Goal: Use online tool/utility: Utilize a website feature to perform a specific function

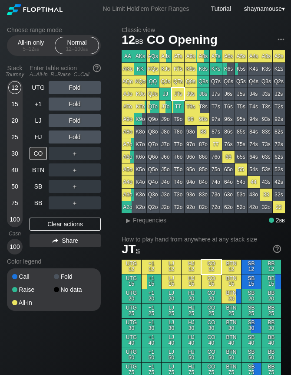
scroll to position [43, 0]
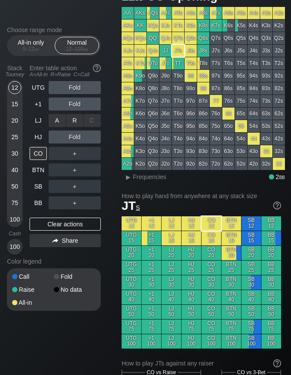
click at [74, 122] on div "A ✕ R ✕ C ✕ Fold" at bounding box center [75, 120] width 52 height 13
click at [74, 121] on div "R ✕" at bounding box center [74, 120] width 17 height 13
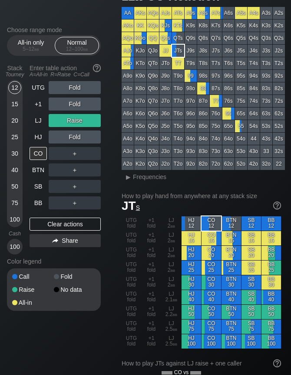
drag, startPoint x: 57, startPoint y: 224, endPoint x: 55, endPoint y: 214, distance: 10.1
click at [57, 224] on div "Clear actions" at bounding box center [64, 224] width 71 height 13
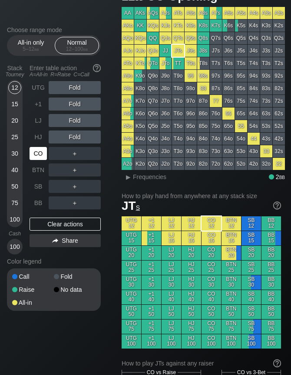
click at [40, 156] on div "CO" at bounding box center [37, 153] width 17 height 13
click at [75, 155] on div "＋" at bounding box center [75, 153] width 52 height 13
click at [75, 155] on div "R ✕" at bounding box center [74, 153] width 17 height 13
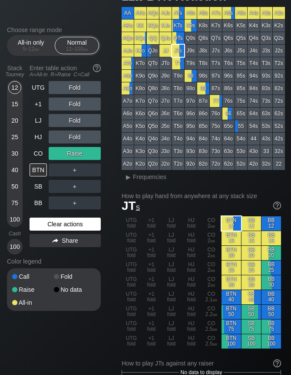
click at [33, 231] on div "UTG Fold +1 Fold LJ Fold HJ Fold CO Raise BTN ＋ SB ＋ BB ＋ Clear actions Share" at bounding box center [64, 167] width 71 height 173
click at [38, 226] on div "Clear actions" at bounding box center [64, 224] width 71 height 13
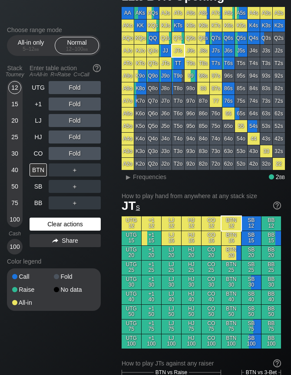
click at [38, 226] on div "Clear actions" at bounding box center [64, 224] width 71 height 13
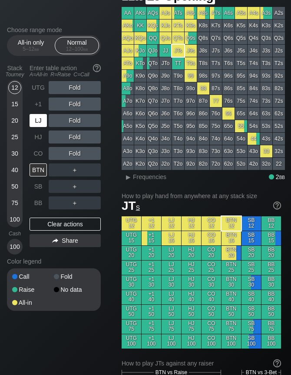
click at [41, 117] on div "LJ" at bounding box center [37, 120] width 17 height 13
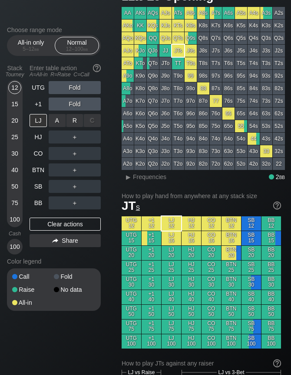
click at [59, 119] on div "A ✕" at bounding box center [57, 120] width 17 height 13
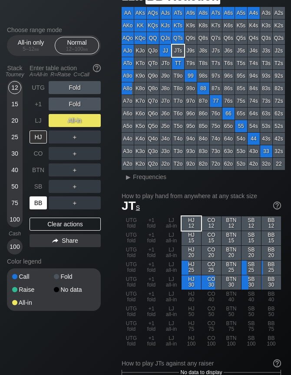
click at [38, 199] on div "BB" at bounding box center [37, 202] width 17 height 13
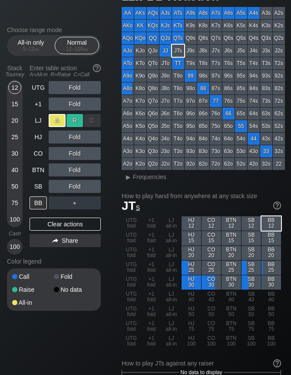
click at [73, 120] on div "R ✕" at bounding box center [74, 120] width 17 height 13
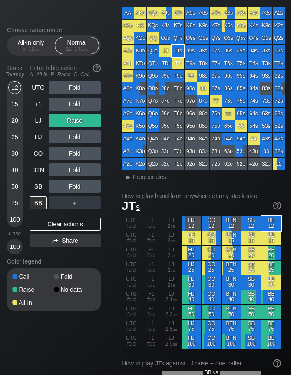
click at [80, 231] on div "UTG Fold +1 Fold LJ Raise HJ Fold CO Fold BTN Fold SB Fold BB ＋ Clear actions S…" at bounding box center [64, 167] width 71 height 173
drag, startPoint x: 80, startPoint y: 231, endPoint x: 76, endPoint y: 222, distance: 9.5
click at [79, 230] on div "UTG Fold +1 Fold LJ Raise HJ Fold CO Fold BTN Fold SB Fold BB ＋ Clear actions S…" at bounding box center [64, 167] width 71 height 173
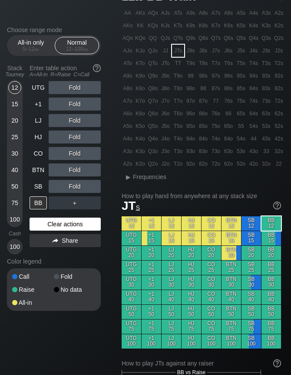
click at [76, 223] on div "Clear actions" at bounding box center [64, 224] width 71 height 13
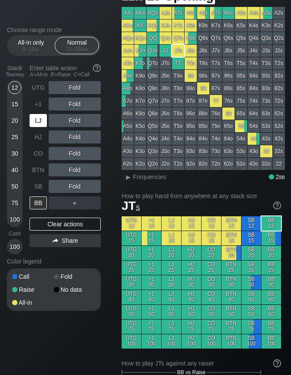
click at [39, 118] on div "LJ" at bounding box center [37, 120] width 17 height 13
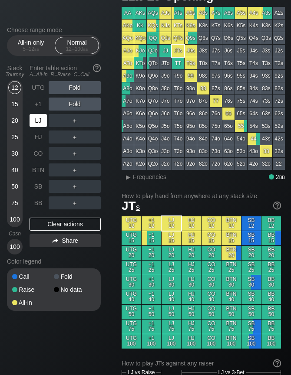
click at [39, 118] on div "LJ" at bounding box center [37, 120] width 17 height 13
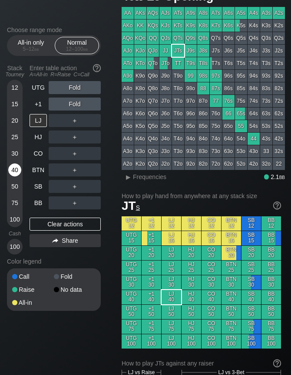
click at [16, 173] on div "40" at bounding box center [14, 169] width 13 height 13
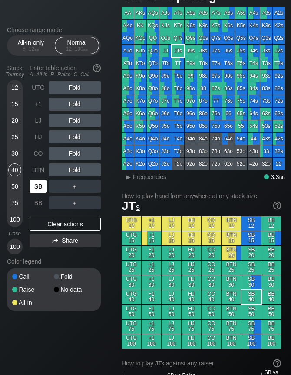
drag, startPoint x: 33, startPoint y: 184, endPoint x: 52, endPoint y: 185, distance: 18.2
click at [35, 185] on div "SB" at bounding box center [37, 186] width 17 height 13
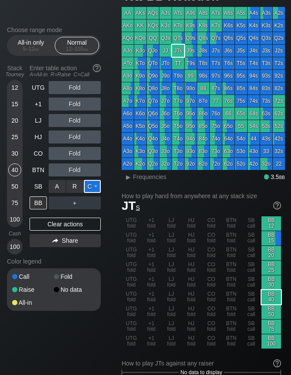
click at [91, 184] on div "C ✕" at bounding box center [92, 186] width 17 height 13
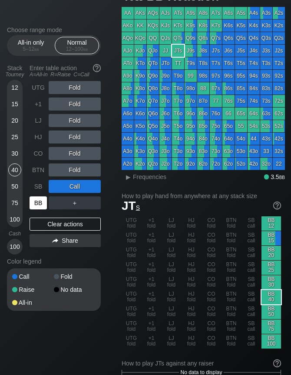
click at [30, 208] on div "BB" at bounding box center [37, 202] width 17 height 13
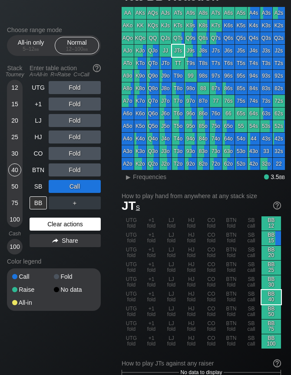
click at [49, 225] on div "Clear actions" at bounding box center [64, 224] width 71 height 13
click at [49, 226] on div "Clear actions" at bounding box center [64, 224] width 71 height 13
